Goal: Information Seeking & Learning: Learn about a topic

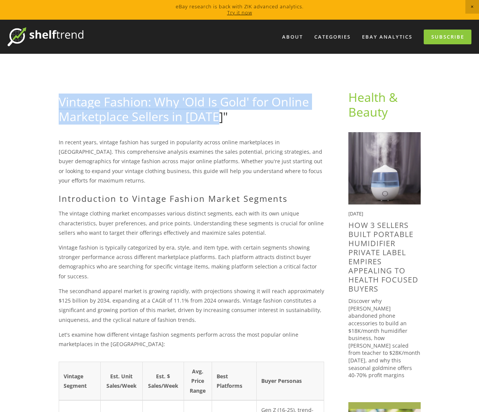
drag, startPoint x: 58, startPoint y: 101, endPoint x: 245, endPoint y: 117, distance: 187.8
copy link "Vintage Fashion: Why 'Old Is Gold' for Online Marketplace Sellers in [DATE]""
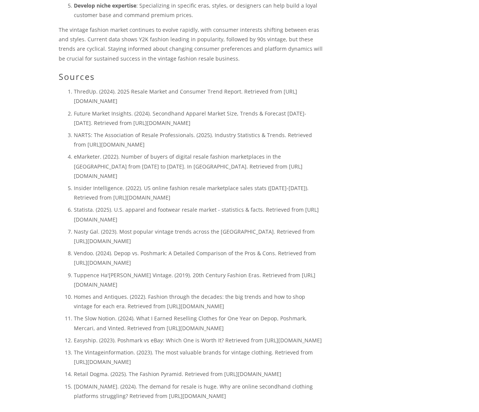
scroll to position [1834, 0]
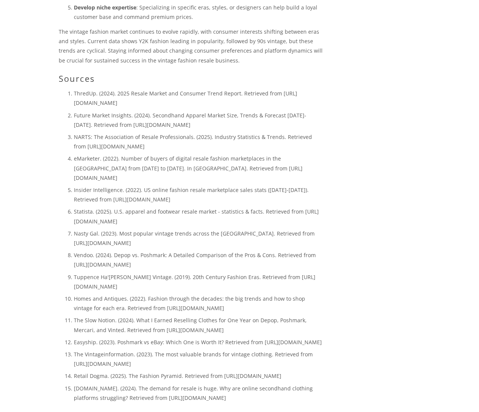
drag, startPoint x: 58, startPoint y: 22, endPoint x: 312, endPoint y: 379, distance: 438.1
copy div "Sources ThredUp. (2024). 2025 Resale Market and Consumer Trend Report. Retrieve…"
click at [287, 272] on p "Tuppence Ha'[PERSON_NAME] Vintage. (2019). 20th Century Fashion Eras. Retrieved…" at bounding box center [199, 281] width 250 height 19
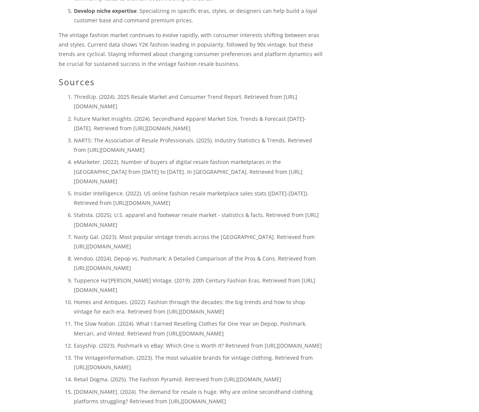
scroll to position [1831, 0]
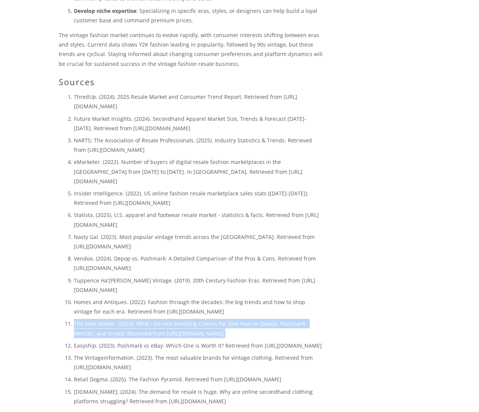
drag, startPoint x: 73, startPoint y: 276, endPoint x: 288, endPoint y: 289, distance: 214.8
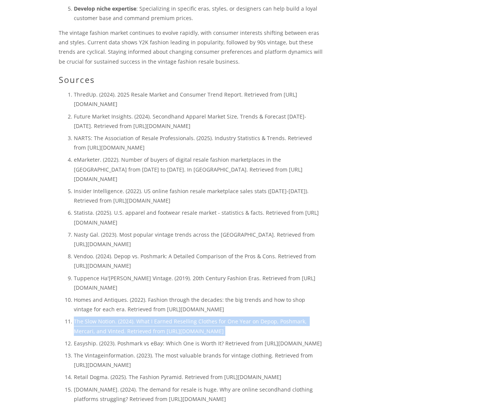
click at [286, 317] on p "The Slow Notion. (2024). What I Earned Reselling Clothes for One Year on Depop,…" at bounding box center [199, 326] width 250 height 19
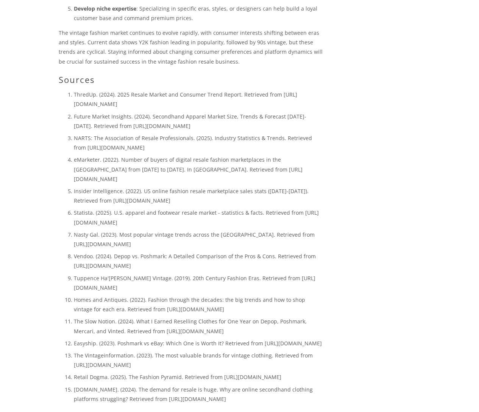
scroll to position [1833, 0]
drag, startPoint x: 277, startPoint y: 283, endPoint x: 142, endPoint y: 287, distance: 134.9
click at [142, 317] on p "The Slow Notion. (2024). What I Earned Reselling Clothes for One Year on Depop,…" at bounding box center [199, 326] width 250 height 19
copy p "[URL][DOMAIN_NAME]"
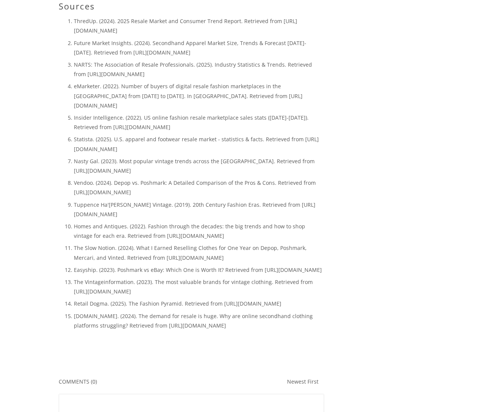
scroll to position [1908, 0]
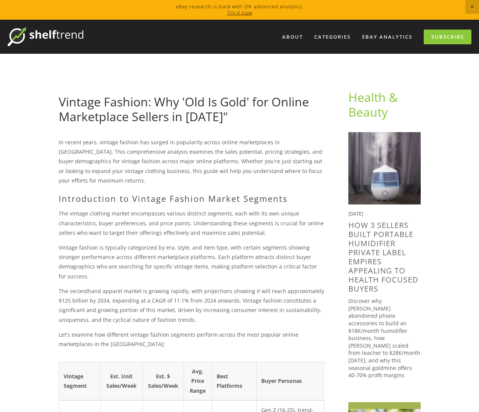
scroll to position [0, 0]
